Goal: Task Accomplishment & Management: Use online tool/utility

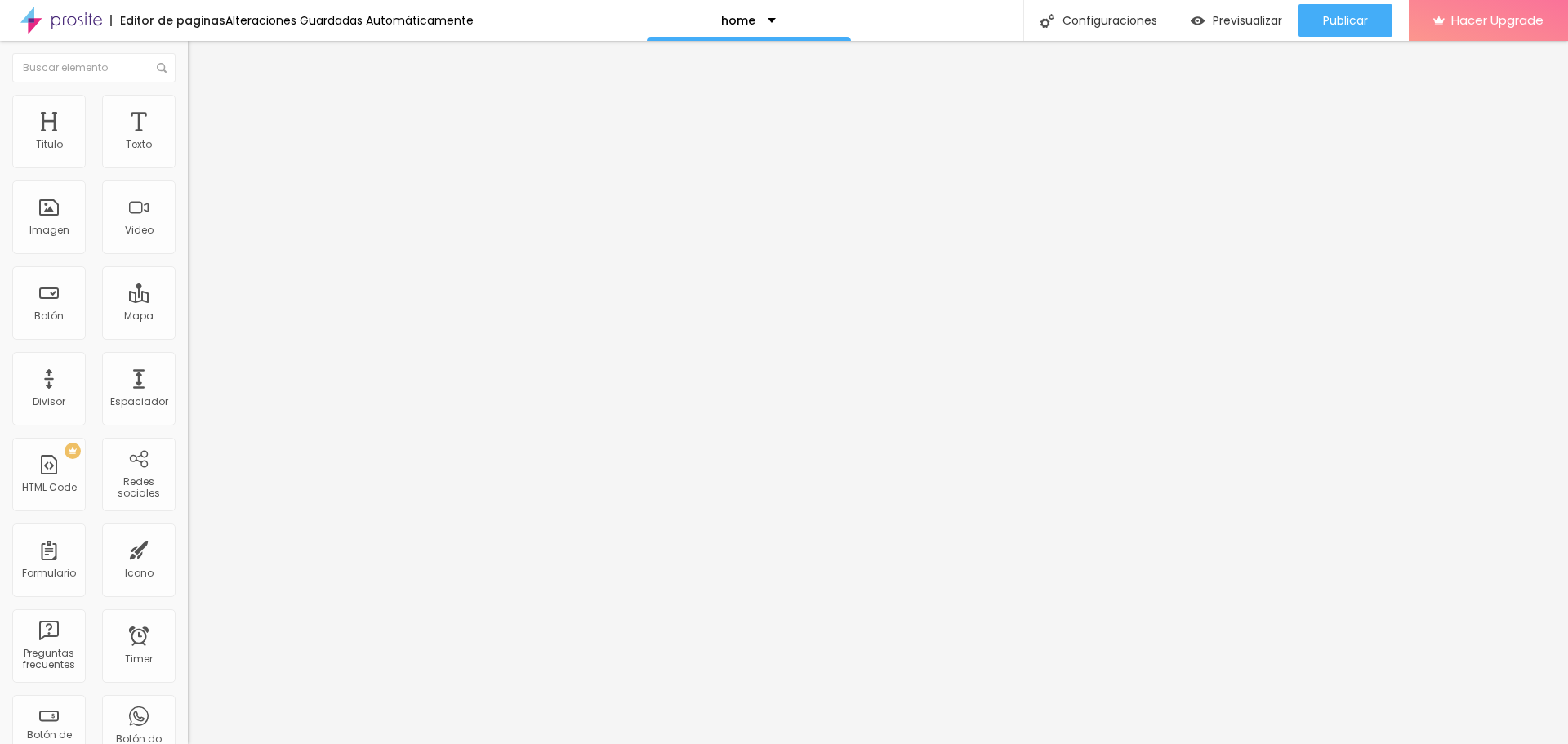
click at [187, 109] on li "Estilo" at bounding box center [281, 103] width 187 height 17
click at [203, 113] on span "Estilo" at bounding box center [216, 106] width 25 height 14
click at [187, 109] on ul "Contenido [PERSON_NAME]" at bounding box center [281, 103] width 187 height 49
click at [187, 110] on li "Estilo" at bounding box center [281, 103] width 187 height 17
click at [187, 106] on li "Estilo" at bounding box center [281, 103] width 187 height 17
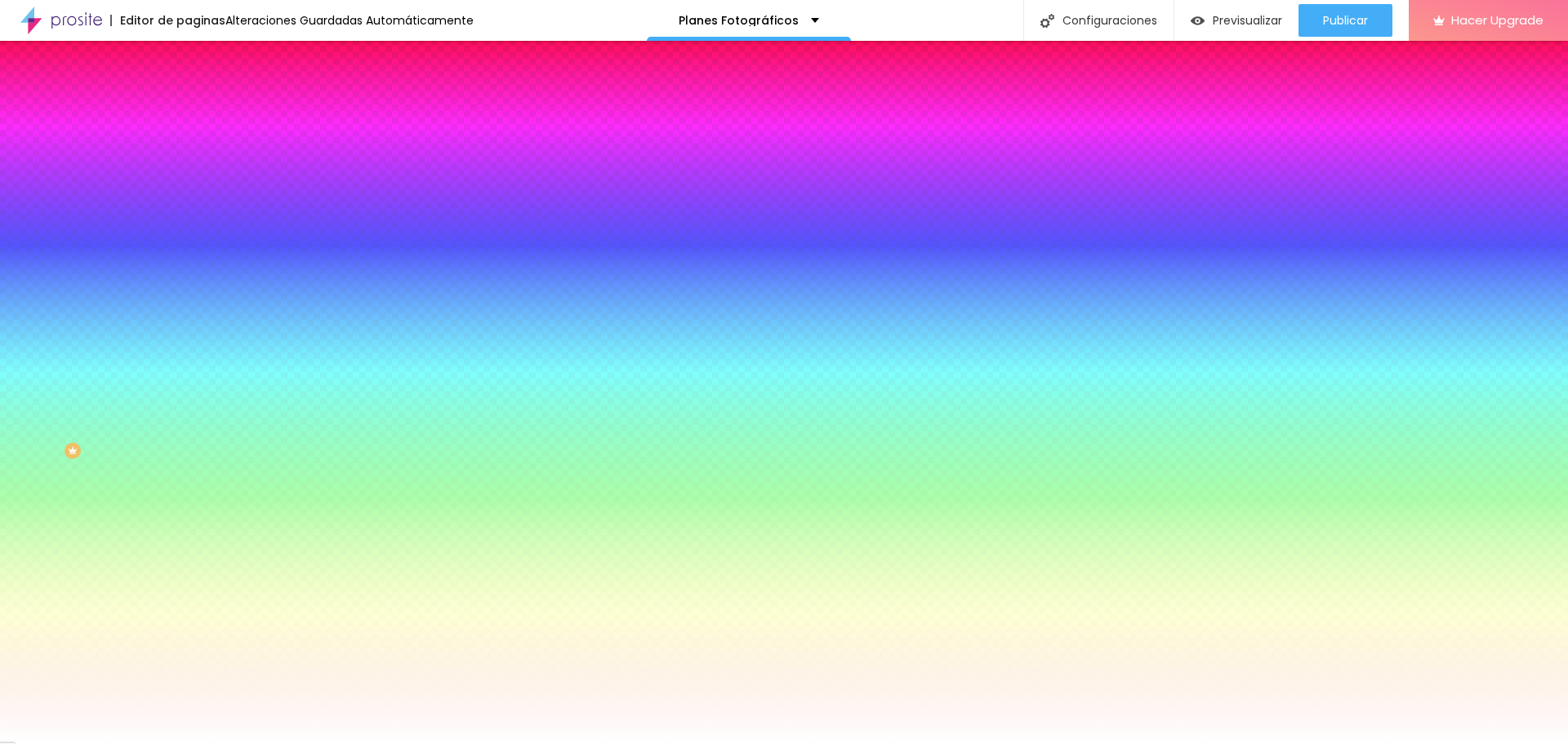
click at [516, 18] on div "Editor de paginas Alteraciones Guardadas Automáticamente Planes Fotográficos Co…" at bounding box center [784, 20] width 1568 height 41
click at [203, 116] on span "Avanzado" at bounding box center [229, 122] width 52 height 14
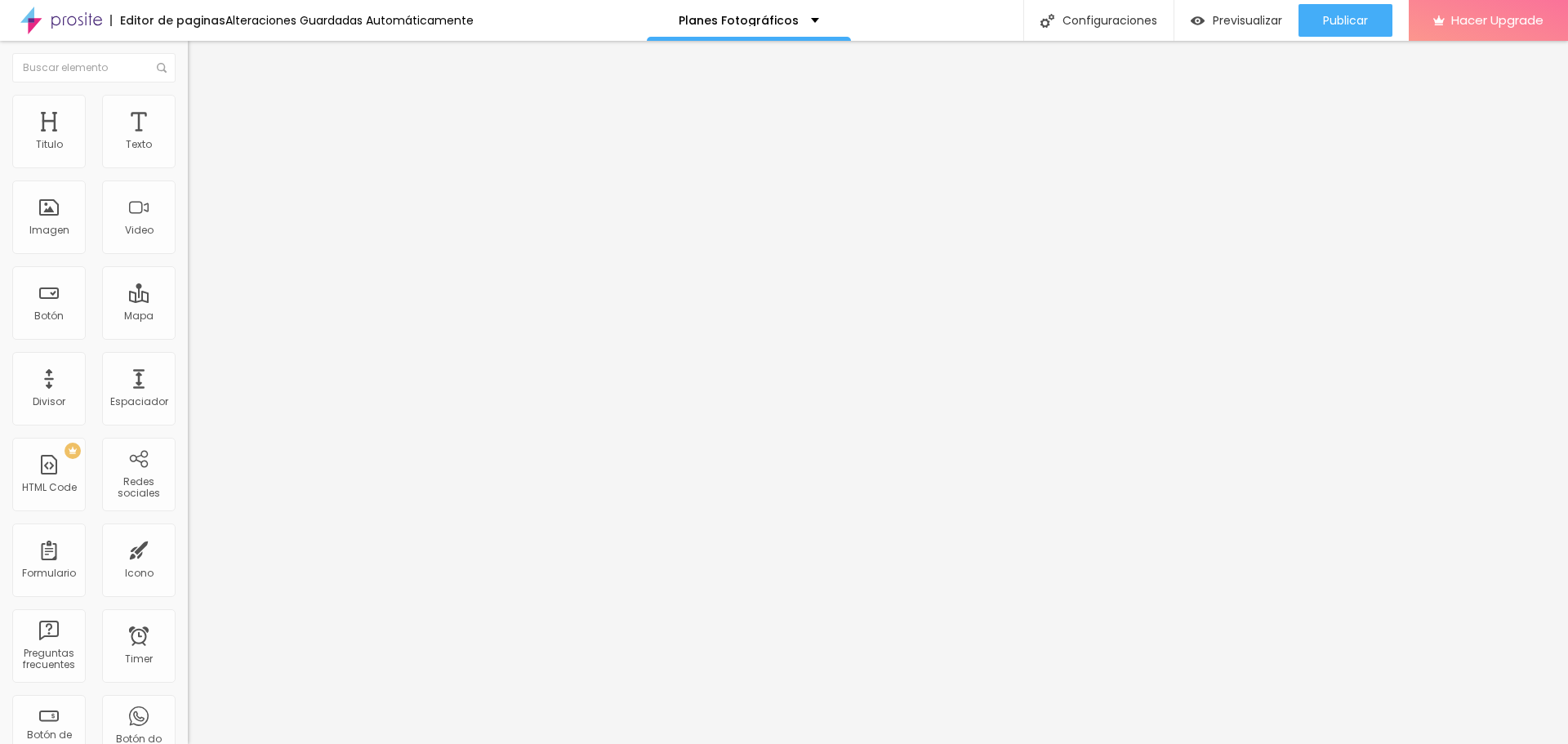
click at [203, 113] on span "Estilo" at bounding box center [216, 106] width 25 height 14
